Goal: Find specific page/section: Find specific page/section

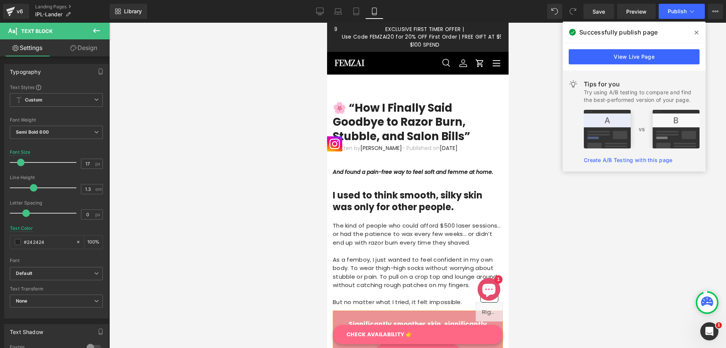
scroll to position [0, 161]
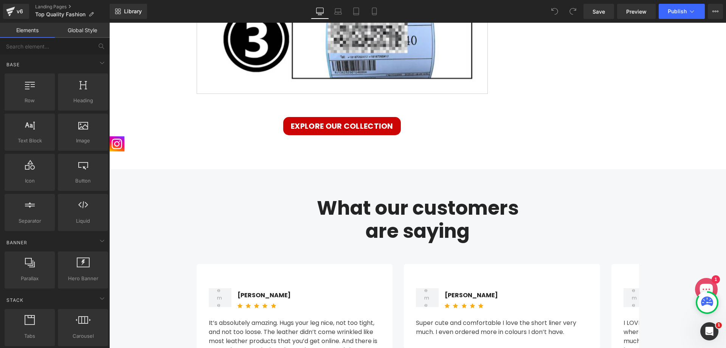
scroll to position [3516, 0]
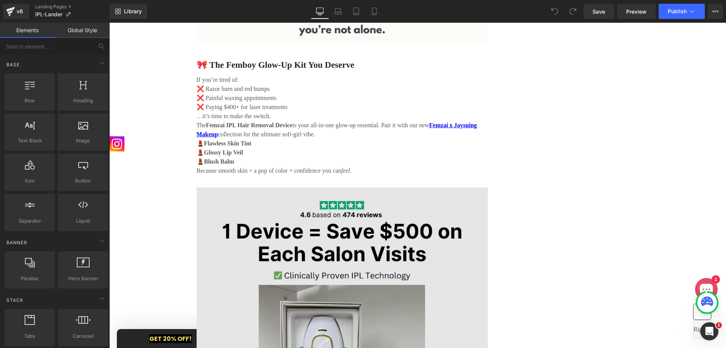
scroll to position [1898, 0]
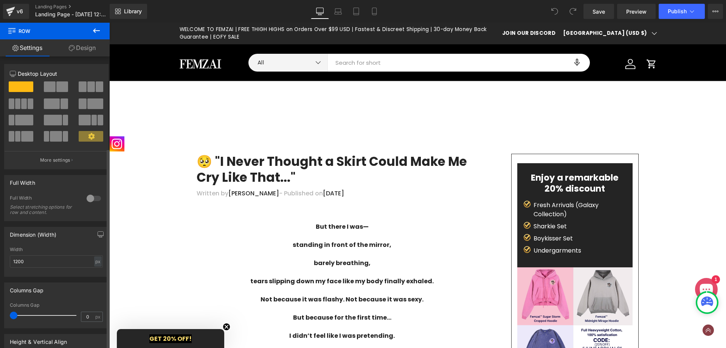
scroll to position [2713, 0]
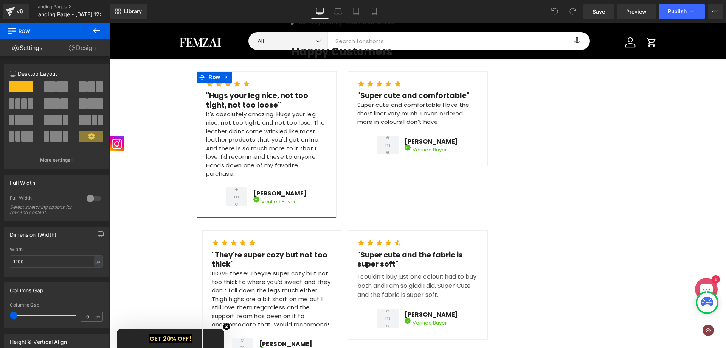
click at [81, 46] on link "Design" at bounding box center [82, 47] width 55 height 17
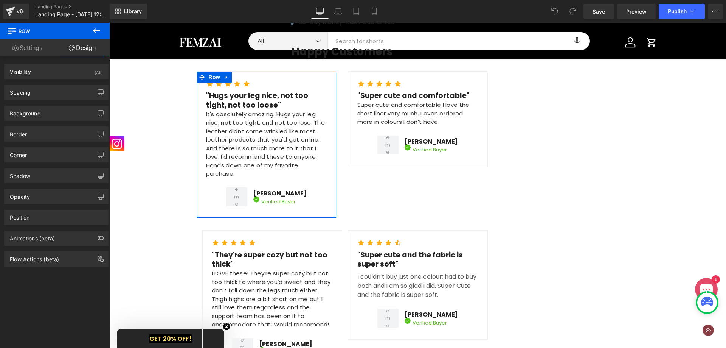
click at [33, 44] on link "Settings" at bounding box center [27, 47] width 55 height 17
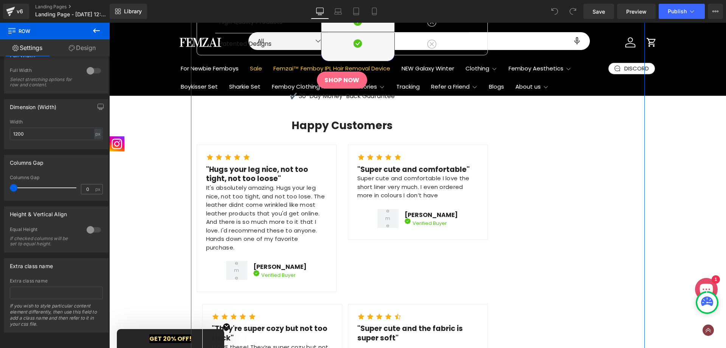
scroll to position [2535, 0]
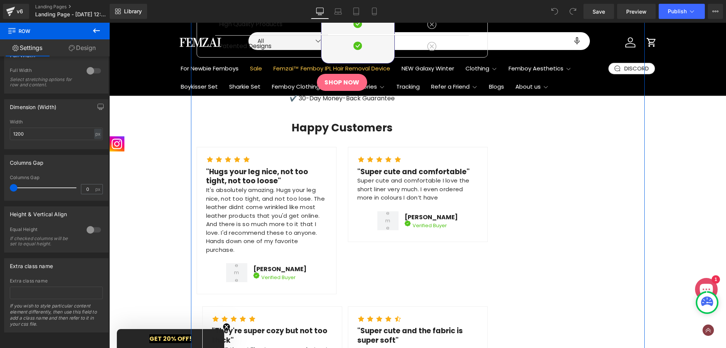
click at [275, 186] on p "It's absolutely amazing. Hugs your leg nice, not too tight, and not too lose. T…" at bounding box center [266, 220] width 121 height 68
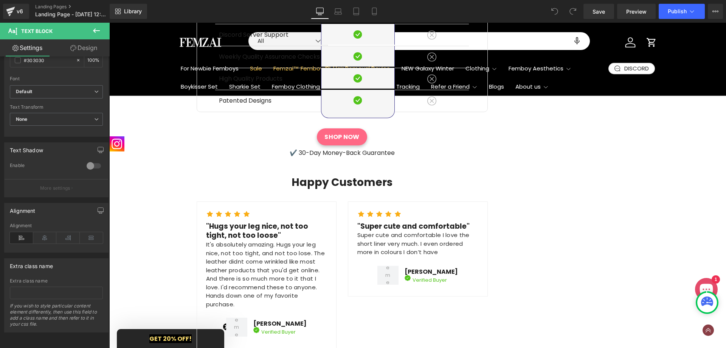
scroll to position [2421, 0]
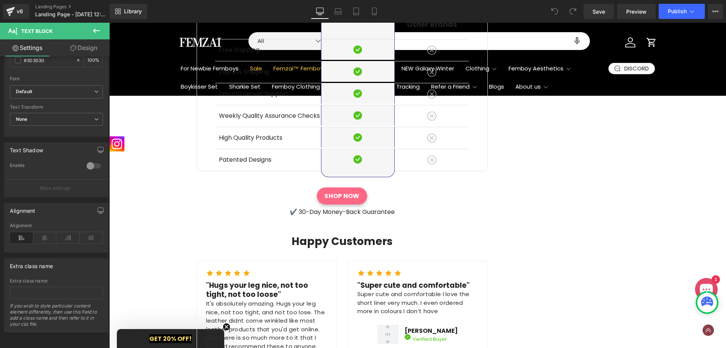
click at [342, 235] on h2 "Happy Customers" at bounding box center [342, 242] width 291 height 14
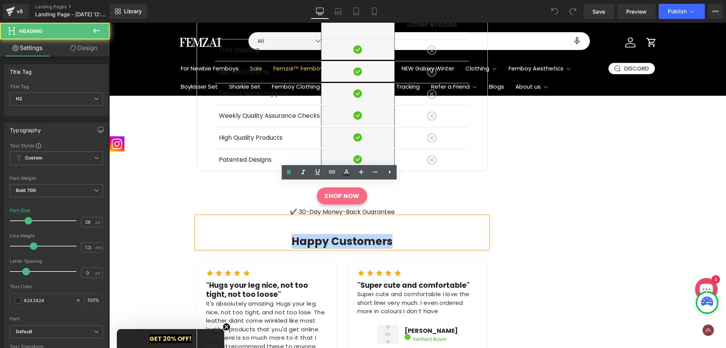
drag, startPoint x: 409, startPoint y: 212, endPoint x: 285, endPoint y: 207, distance: 123.4
click at [285, 235] on h2 "Happy Customers" at bounding box center [342, 242] width 291 height 14
copy h2 "Happy Customers"
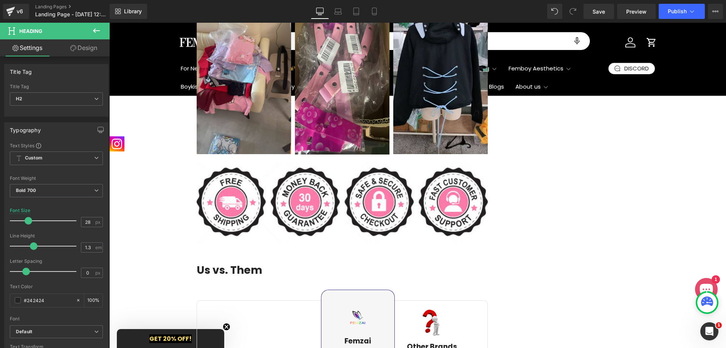
scroll to position [2081, 0]
